Goal: Transaction & Acquisition: Purchase product/service

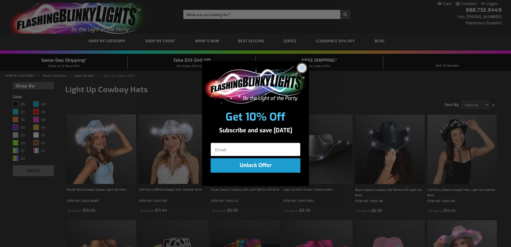
click at [301, 67] on icon "Close dialog" at bounding box center [302, 68] width 4 height 4
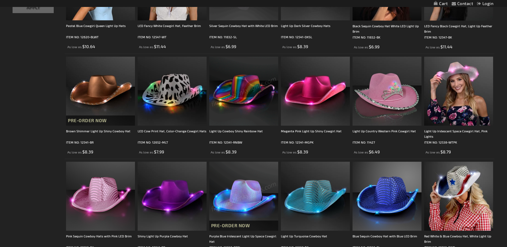
scroll to position [160, 0]
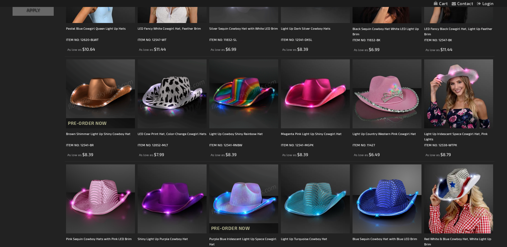
click at [86, 98] on img at bounding box center [100, 93] width 69 height 69
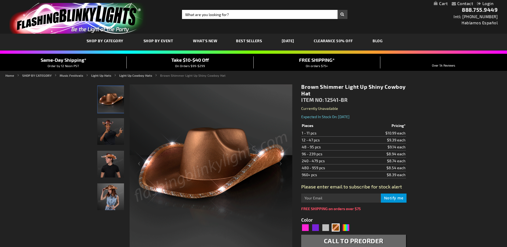
click at [109, 135] on img "Boy wearing Brown Shimmer Light Up Shiny Cowboy Hat" at bounding box center [110, 131] width 27 height 27
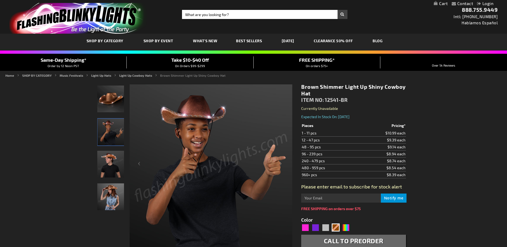
click at [113, 159] on img "Man displaying Brown Shimmer Light Up Shiny Cowboy Hat" at bounding box center [110, 164] width 27 height 27
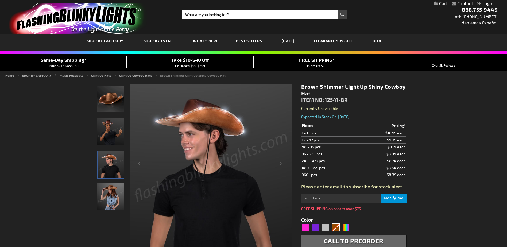
click at [111, 194] on img "Woman wearing Brown Shimmer Light Up Shiny Cowboy Hat" at bounding box center [110, 196] width 27 height 27
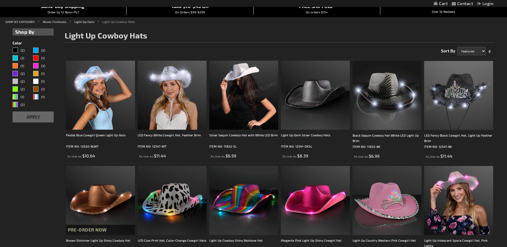
click at [391, 94] on img at bounding box center [387, 95] width 69 height 69
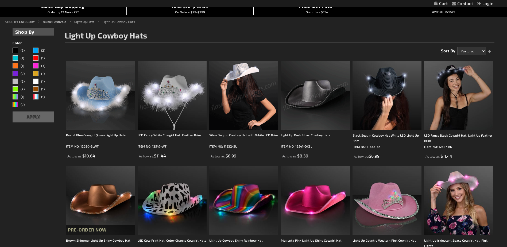
click at [308, 91] on img at bounding box center [315, 95] width 69 height 69
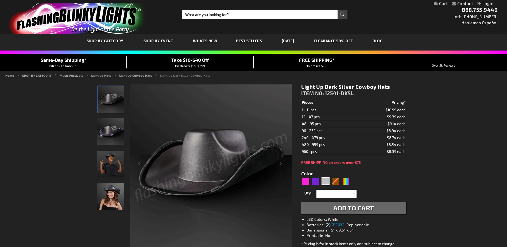
click at [104, 164] on img "Boy wearing Light Up Dark Silver Cowboy Hat" at bounding box center [110, 164] width 27 height 27
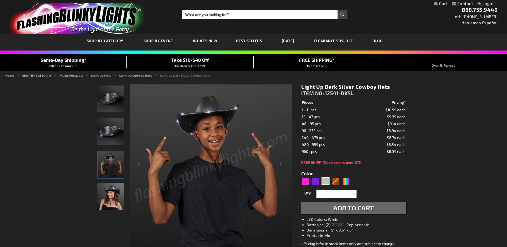
click at [108, 134] on img "Light Up Dark Silver Cowboy Hat" at bounding box center [110, 131] width 27 height 27
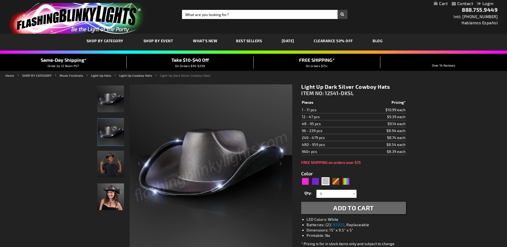
click at [108, 97] on img "Light Up Dark Silver Cowboy Hat" at bounding box center [110, 99] width 27 height 27
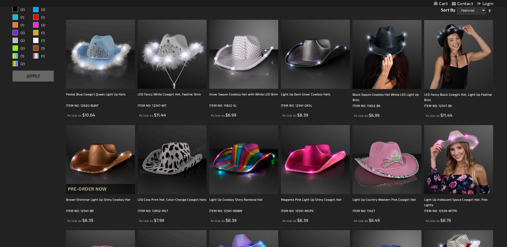
scroll to position [0, 0]
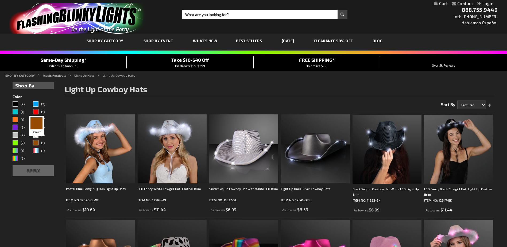
click at [37, 141] on div "Brown" at bounding box center [35, 142] width 5 height 5
click at [35, 141] on div "Brown" at bounding box center [35, 142] width 5 height 5
click at [34, 171] on button "Apply" at bounding box center [33, 170] width 41 height 11
click at [34, 141] on div "Brown" at bounding box center [35, 142] width 5 height 5
click at [35, 143] on div "Brown" at bounding box center [35, 142] width 5 height 5
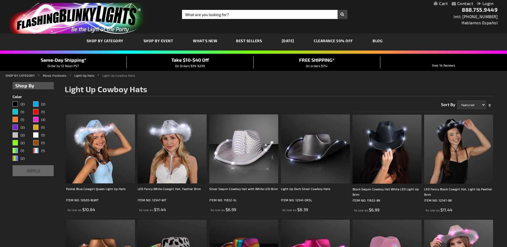
click at [28, 172] on button "Apply" at bounding box center [33, 170] width 41 height 11
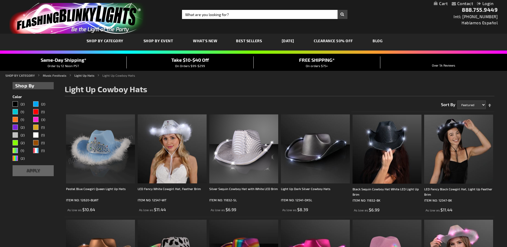
scroll to position [134, 0]
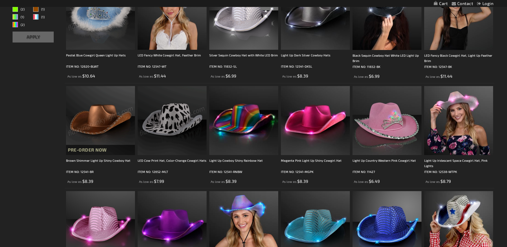
click at [83, 115] on img at bounding box center [100, 120] width 69 height 69
